Goal: Task Accomplishment & Management: Use online tool/utility

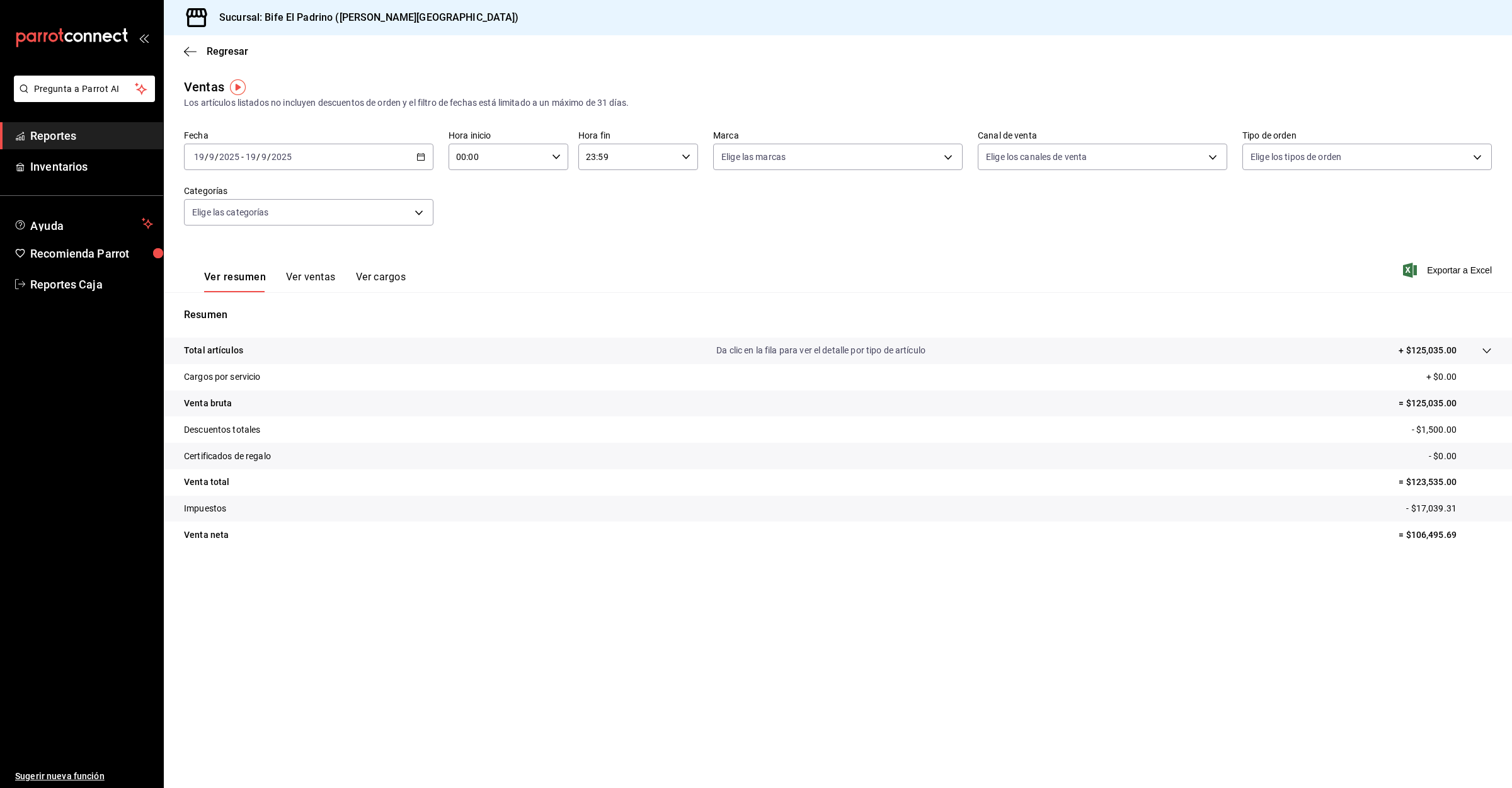
click at [77, 138] on span "Reportes" at bounding box center [91, 136] width 123 height 17
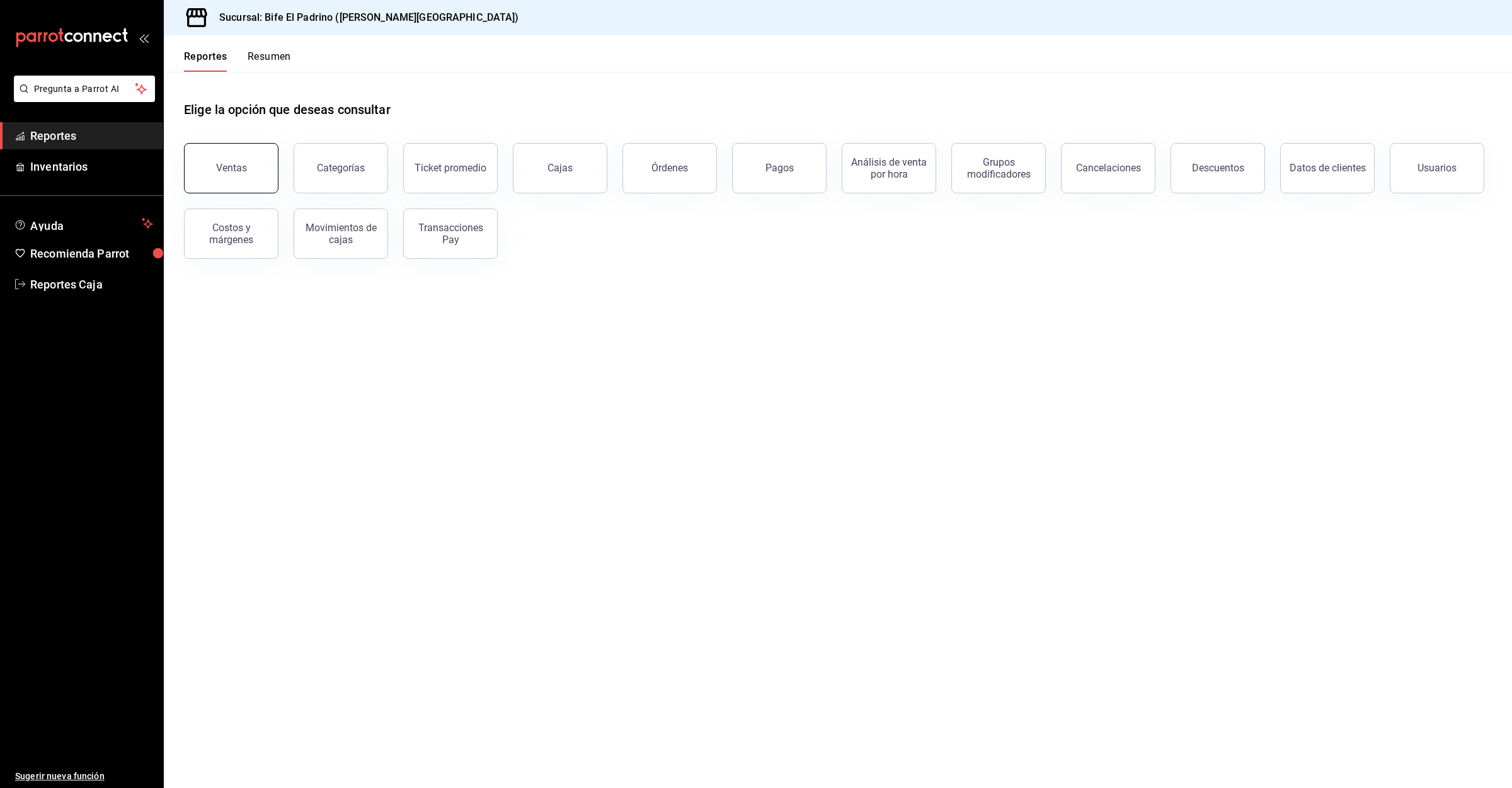
click at [221, 171] on div "Ventas" at bounding box center [231, 168] width 31 height 12
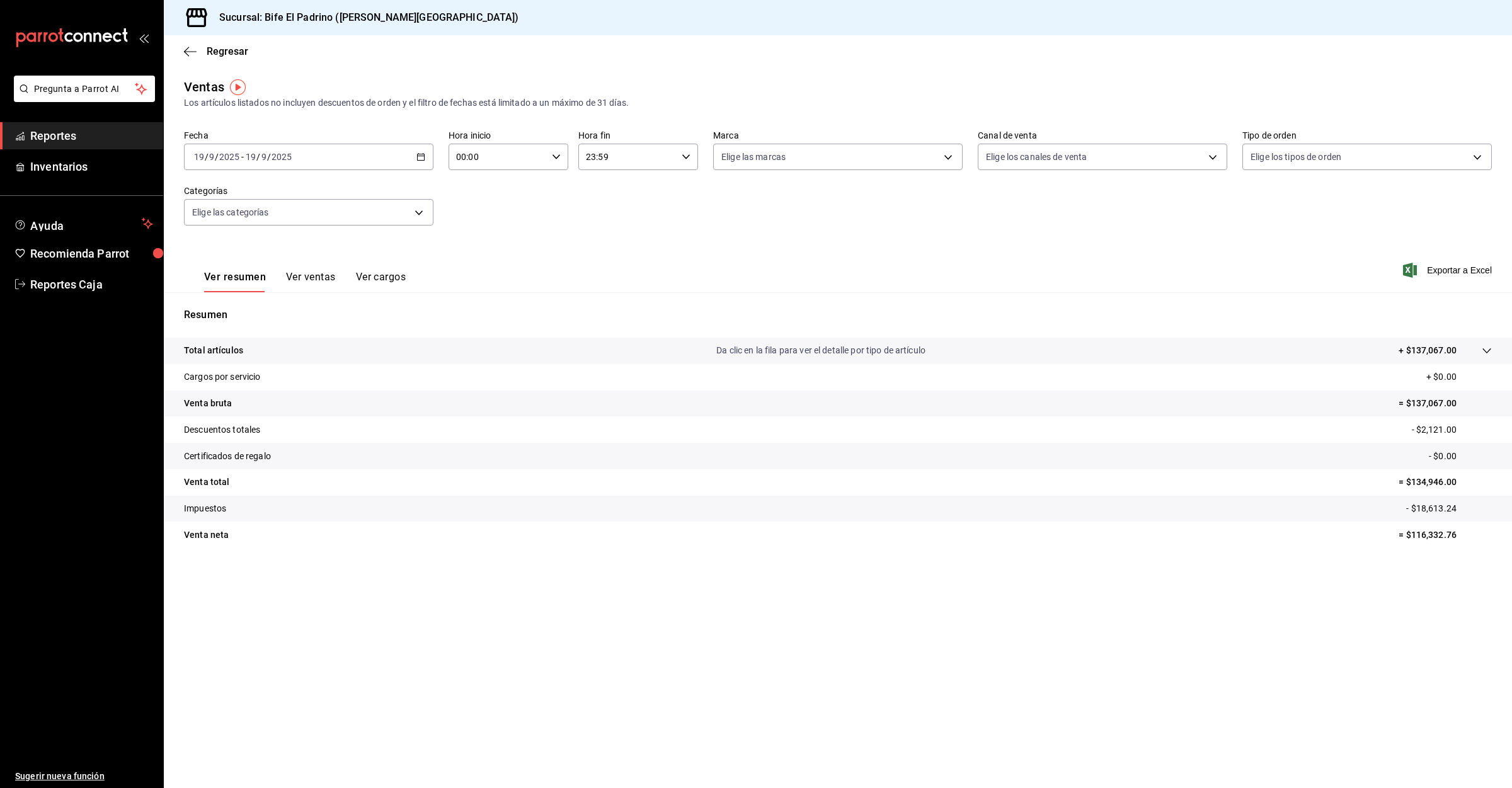
click at [401, 161] on div "[DATE] [DATE] - [DATE] [DATE]" at bounding box center [308, 157] width 250 height 27
click at [250, 307] on span "Rango de fechas" at bounding box center [243, 308] width 97 height 13
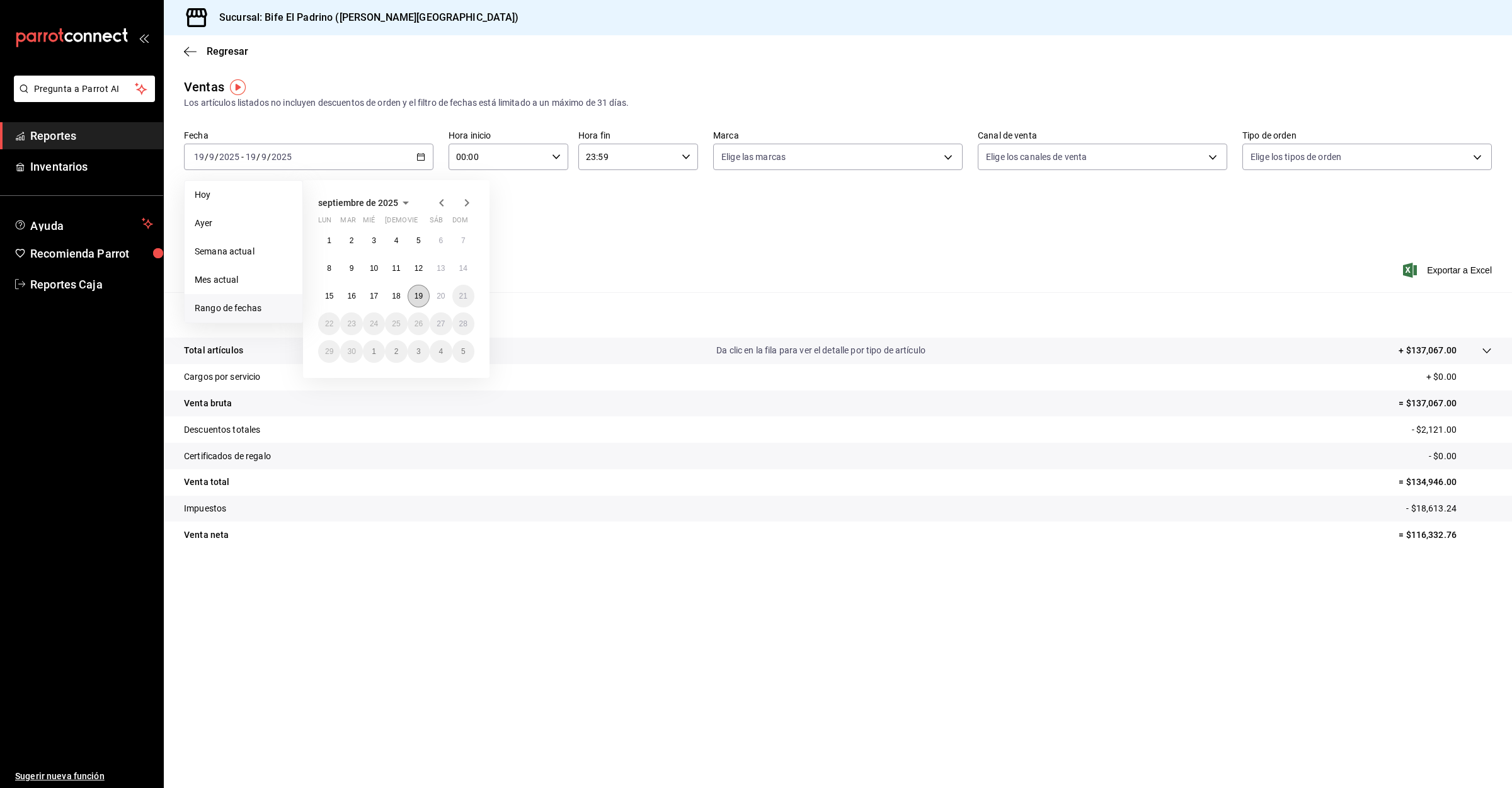
click at [416, 297] on abbr "19" at bounding box center [418, 296] width 8 height 9
click at [440, 295] on abbr "20" at bounding box center [441, 296] width 8 height 9
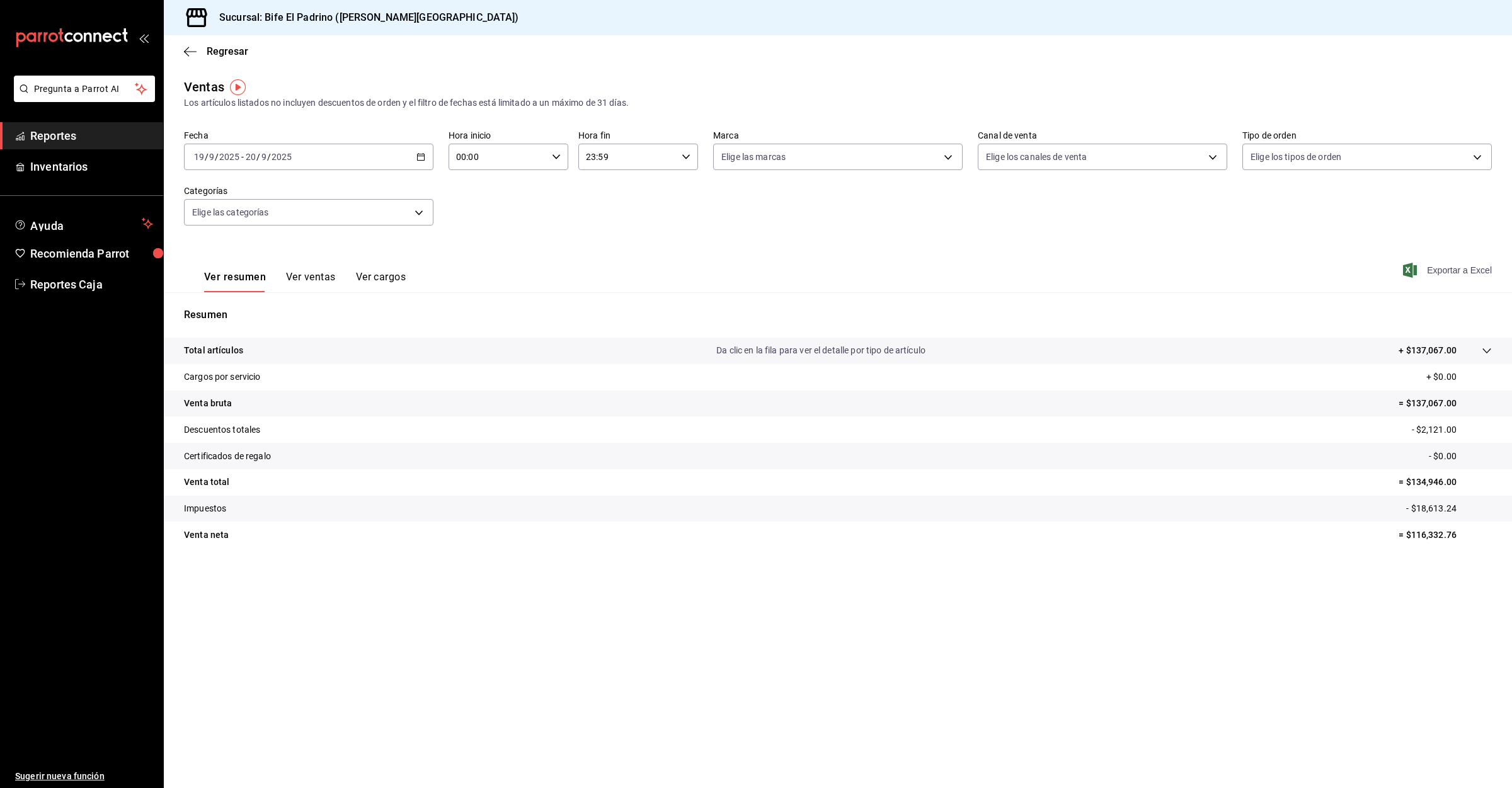
click at [1448, 271] on span "Exportar a Excel" at bounding box center [1448, 270] width 86 height 15
